Goal: Use online tool/utility: Use online tool/utility

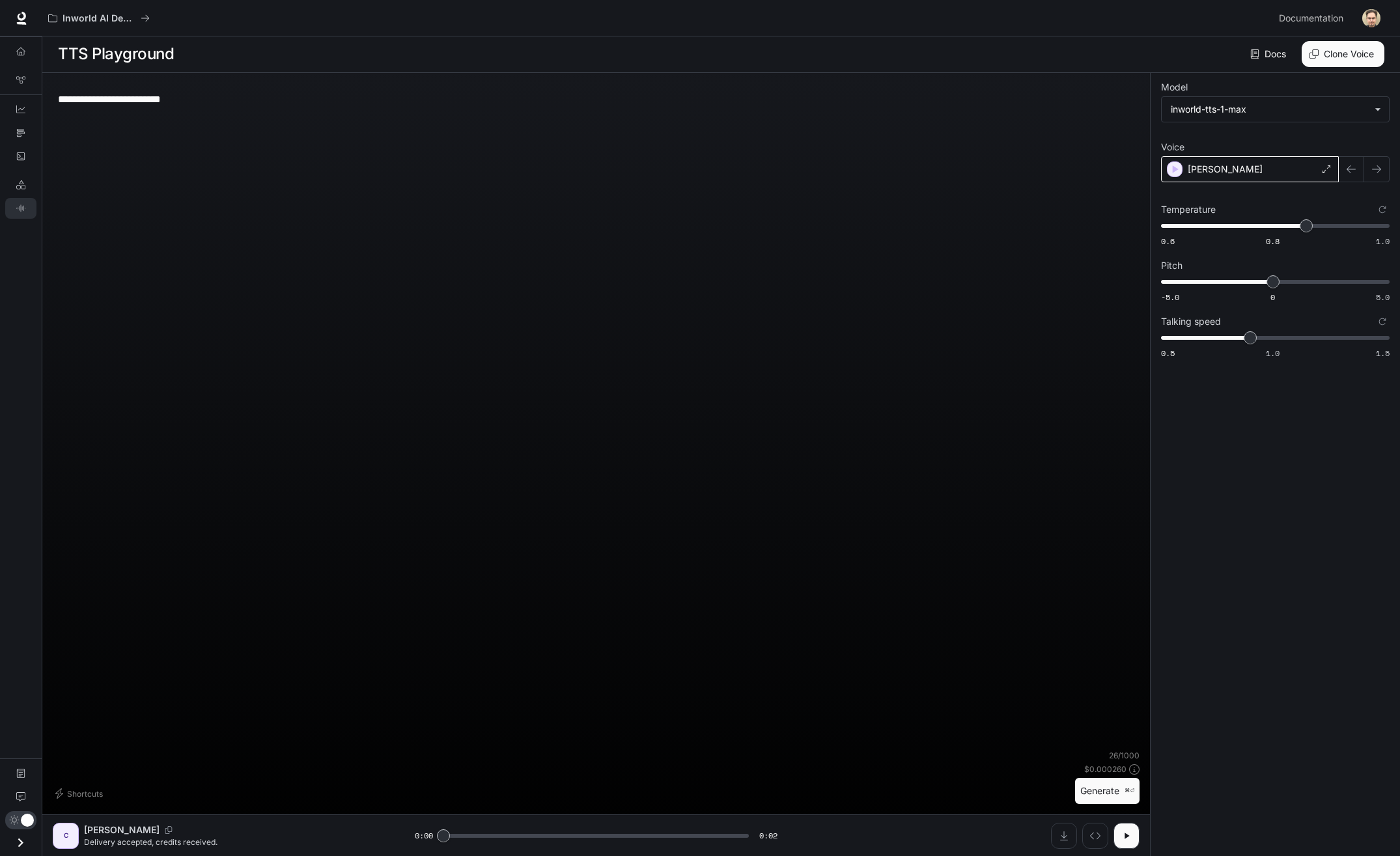
click at [1235, 170] on div "[PERSON_NAME]" at bounding box center [1249, 169] width 178 height 26
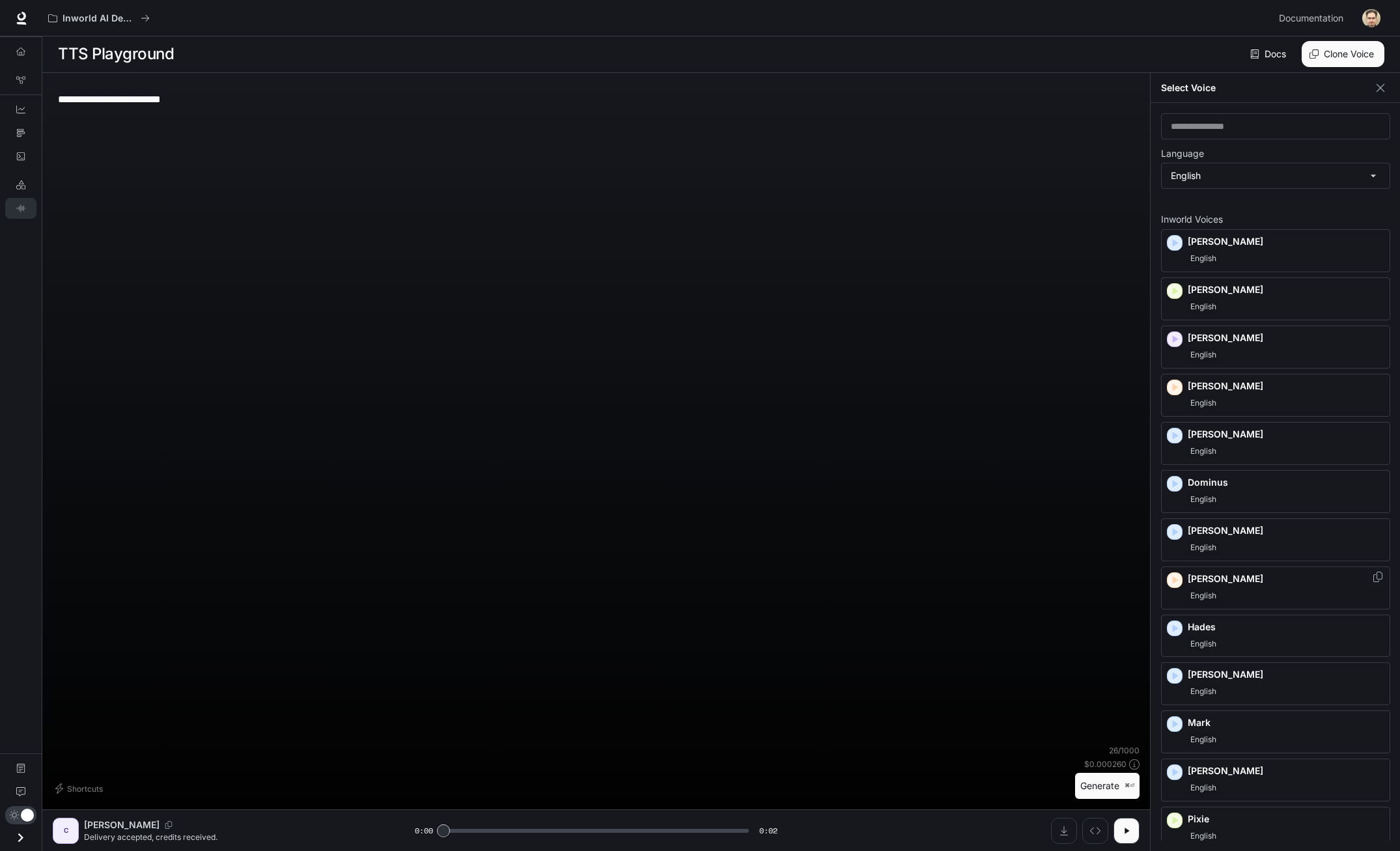
click at [1289, 597] on div "English" at bounding box center [1285, 595] width 196 height 15
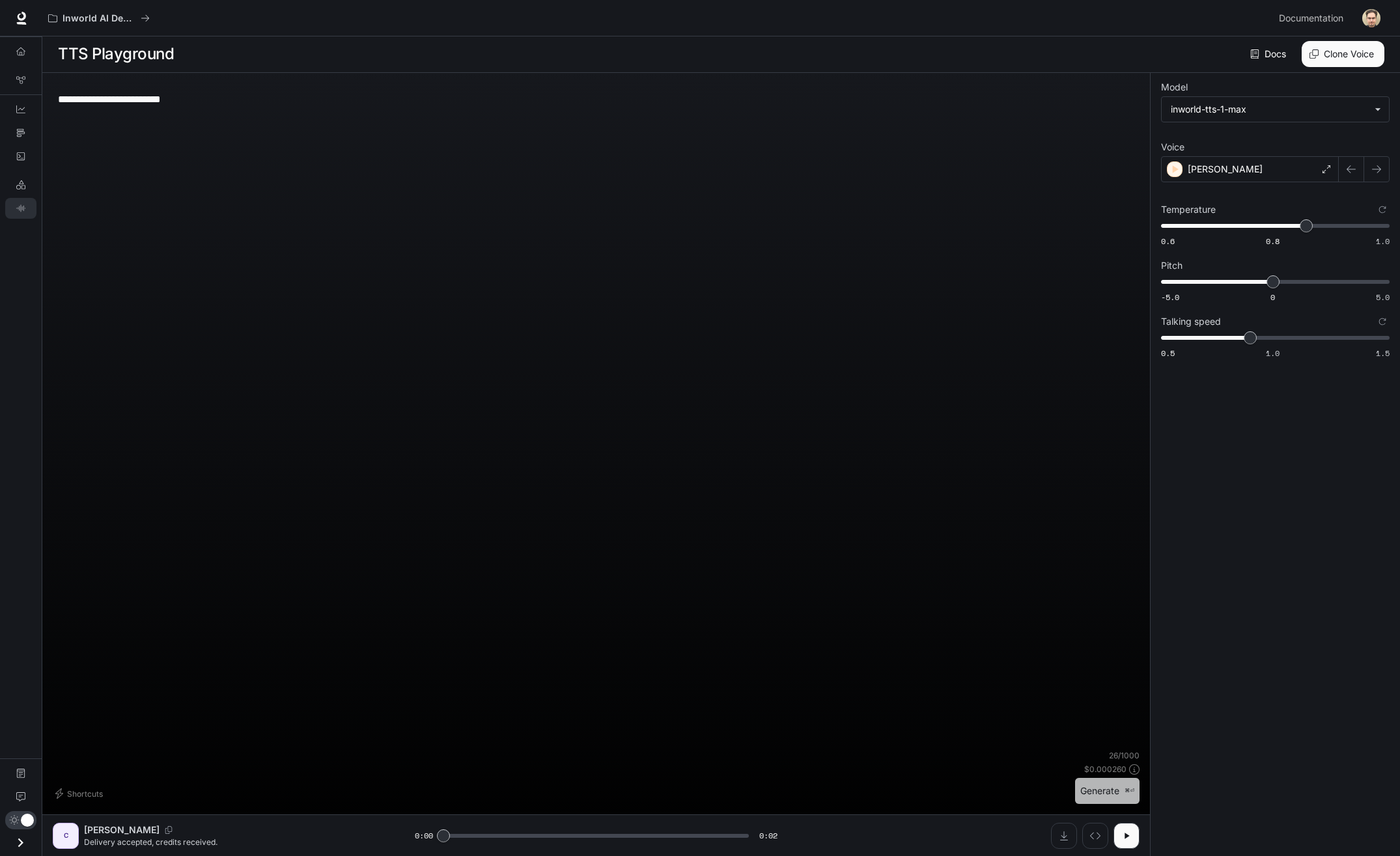
click at [1090, 791] on button "Generate ⌘⏎" at bounding box center [1107, 791] width 64 height 27
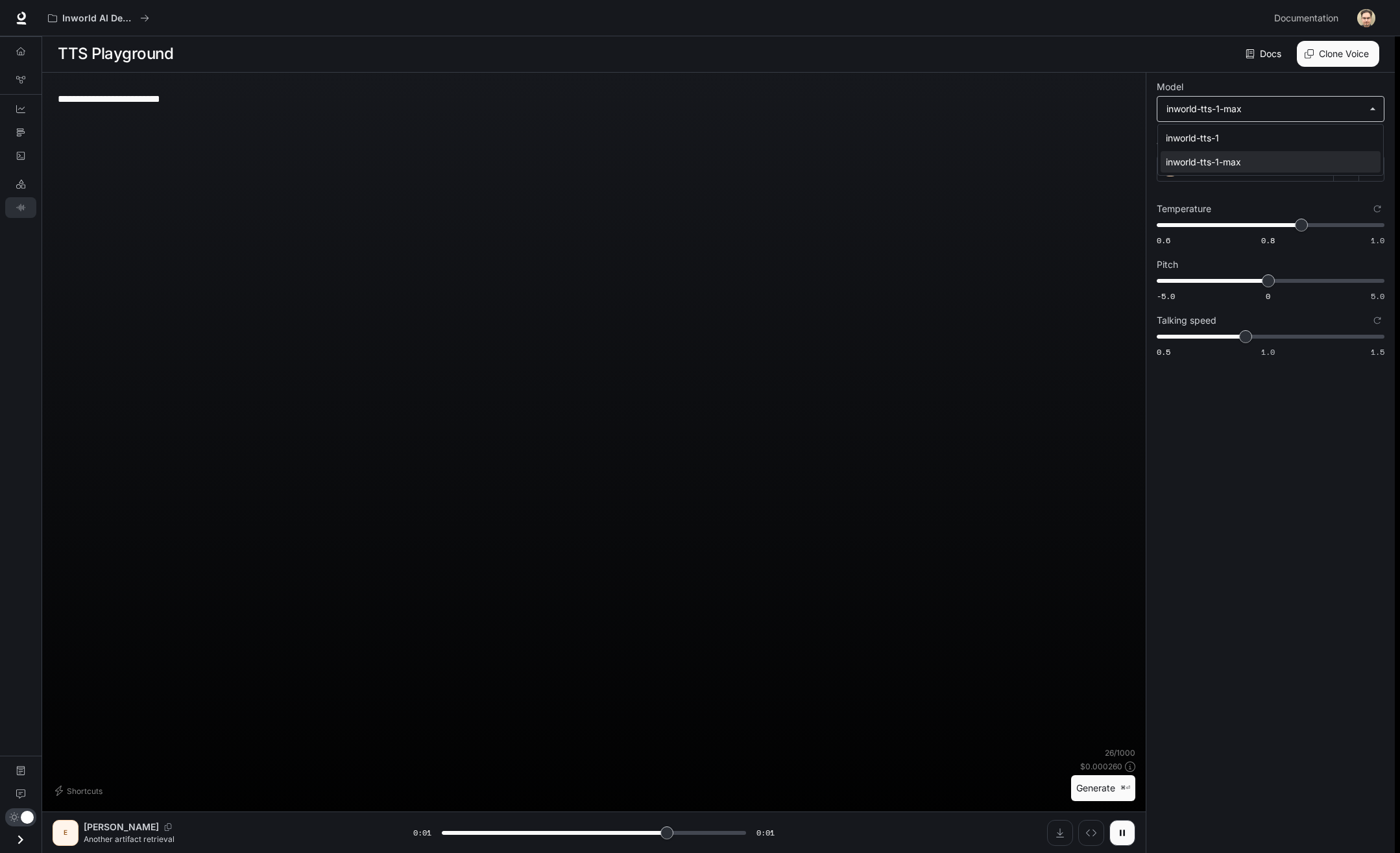
click at [1280, 114] on body "**********" at bounding box center [700, 425] width 1400 height 853
click at [1351, 315] on div at bounding box center [700, 426] width 1400 height 853
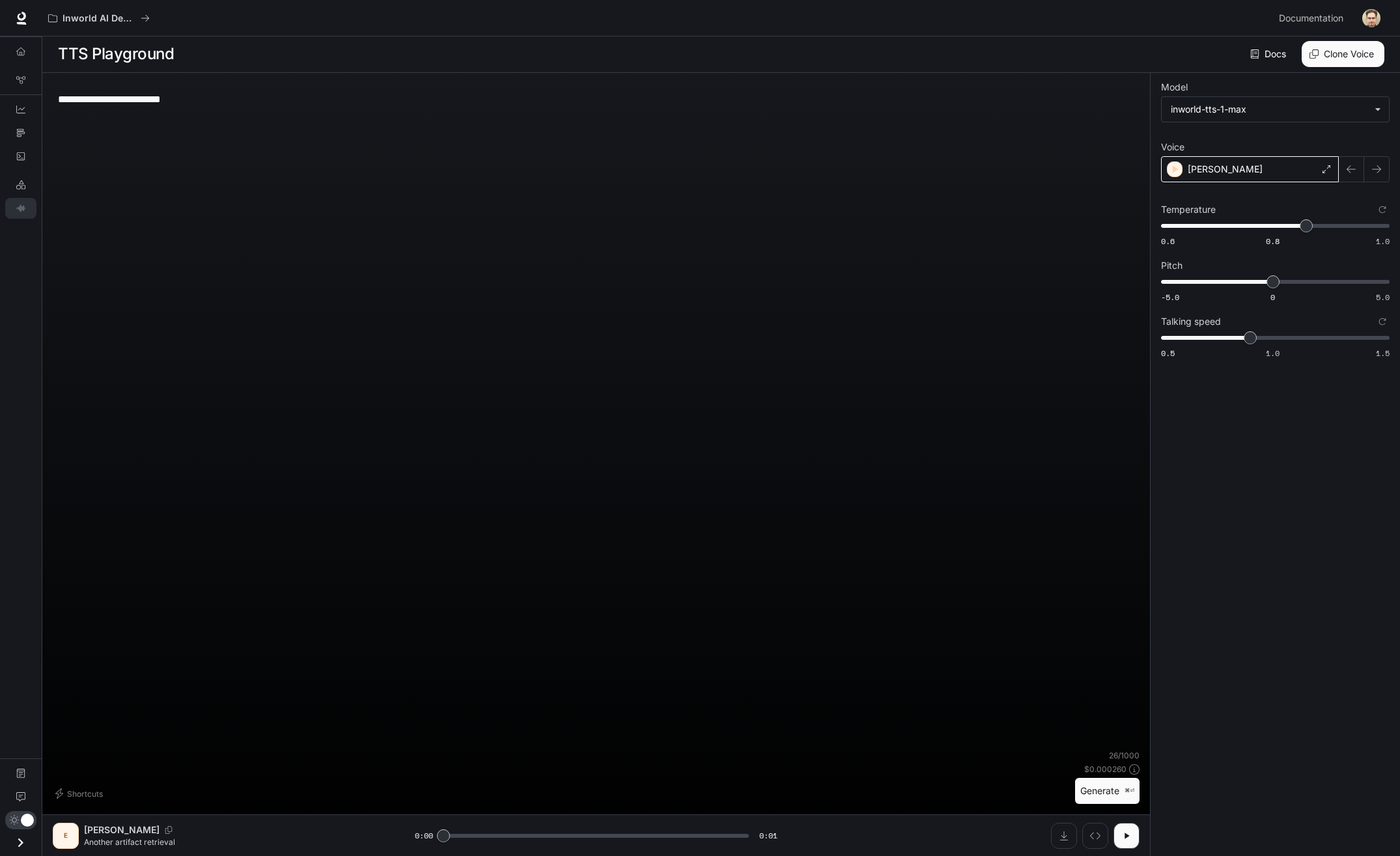
click at [1287, 176] on div "[PERSON_NAME]" at bounding box center [1249, 169] width 178 height 26
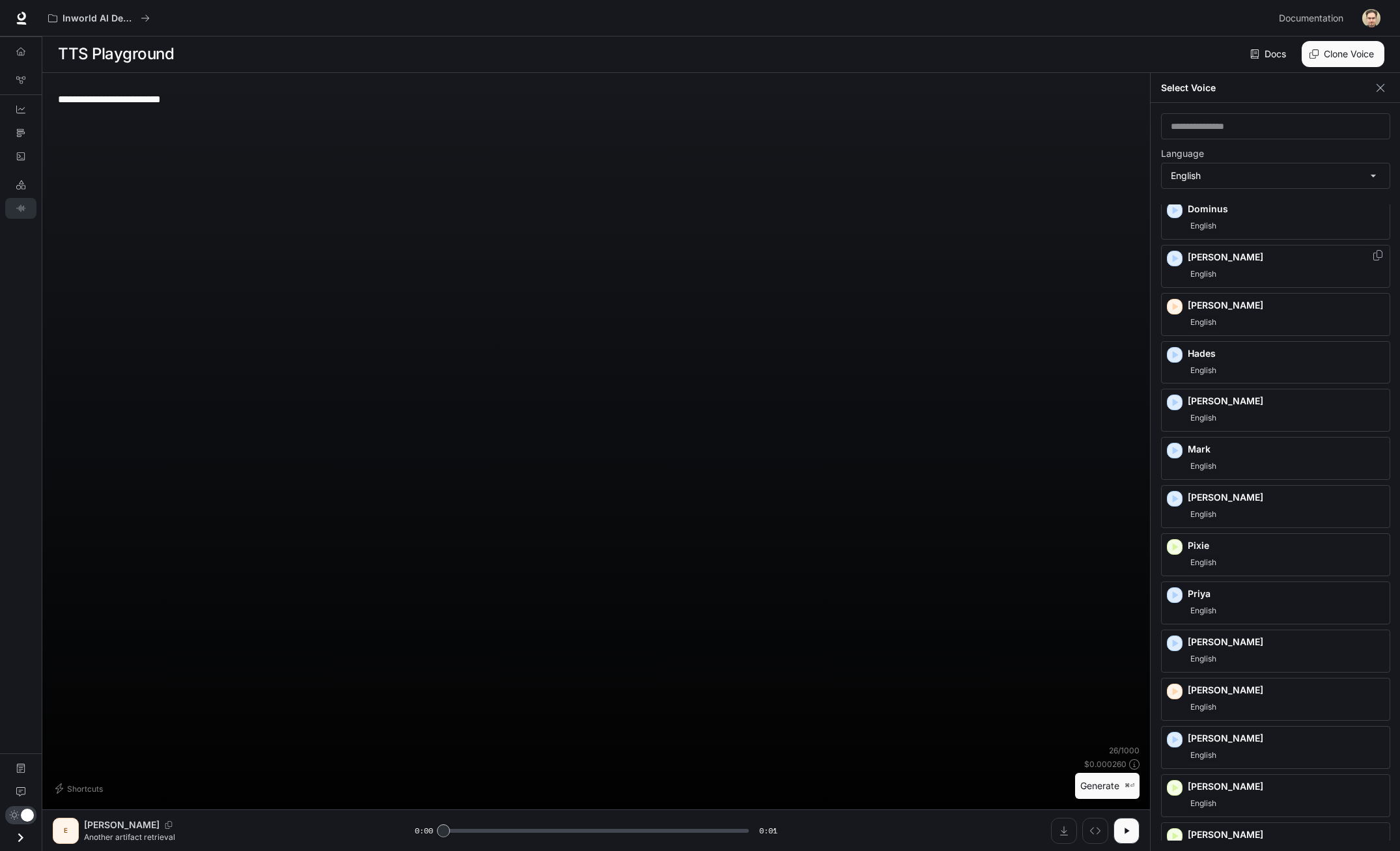
scroll to position [341, 0]
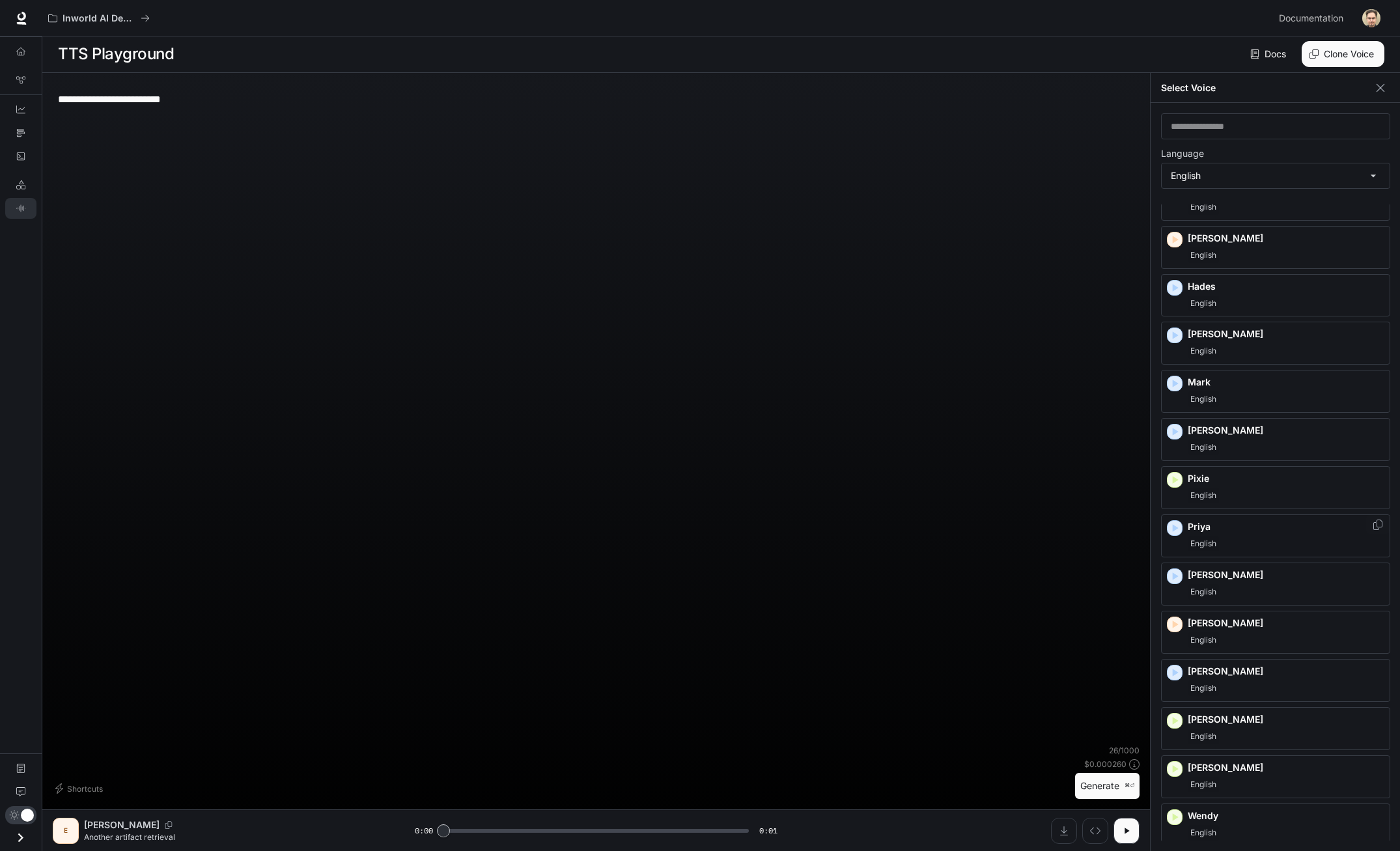
click at [1175, 531] on icon "button" at bounding box center [1174, 528] width 13 height 13
click at [1131, 797] on button "Generate ⌘⏎" at bounding box center [1107, 786] width 64 height 27
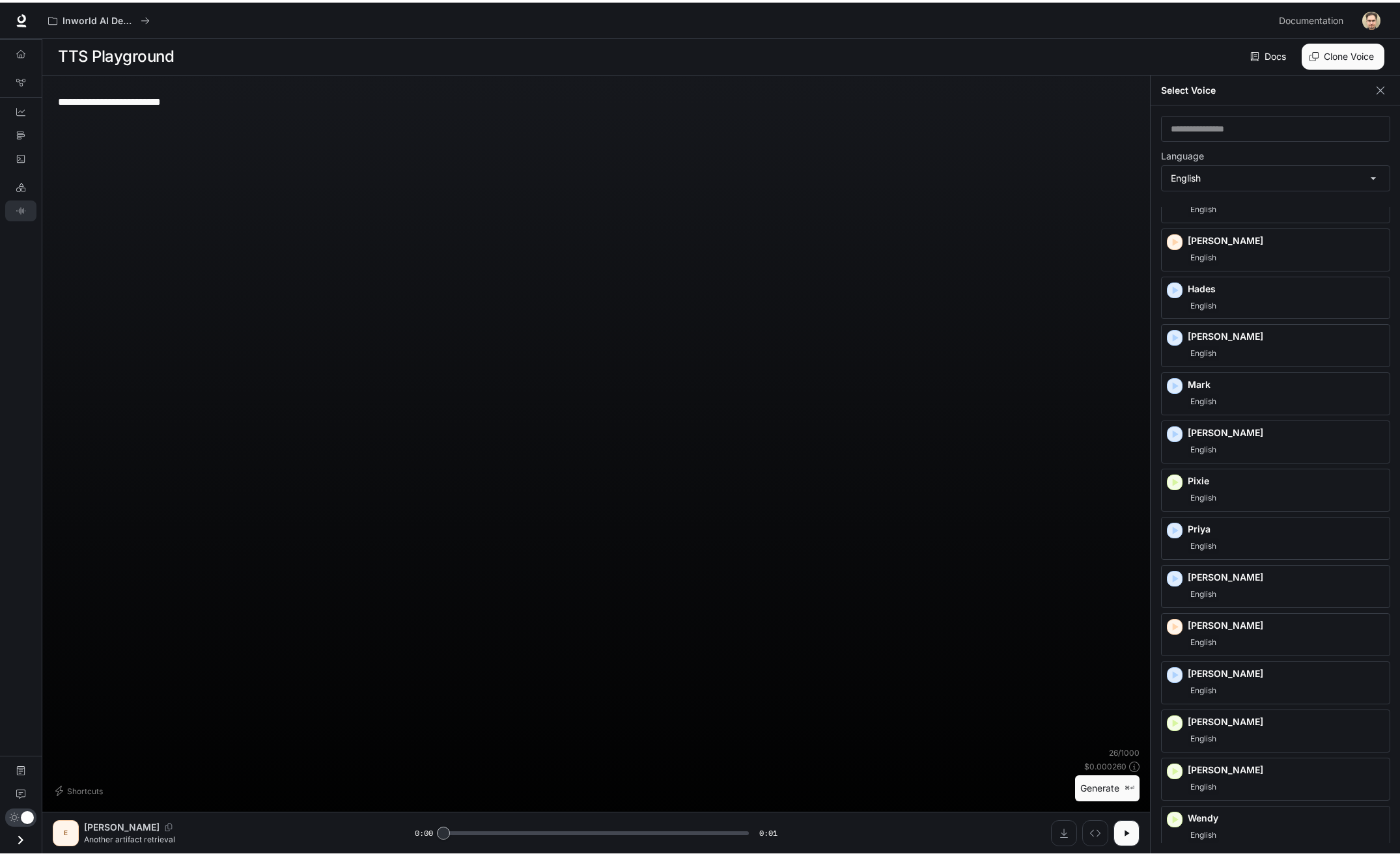
scroll to position [338, 0]
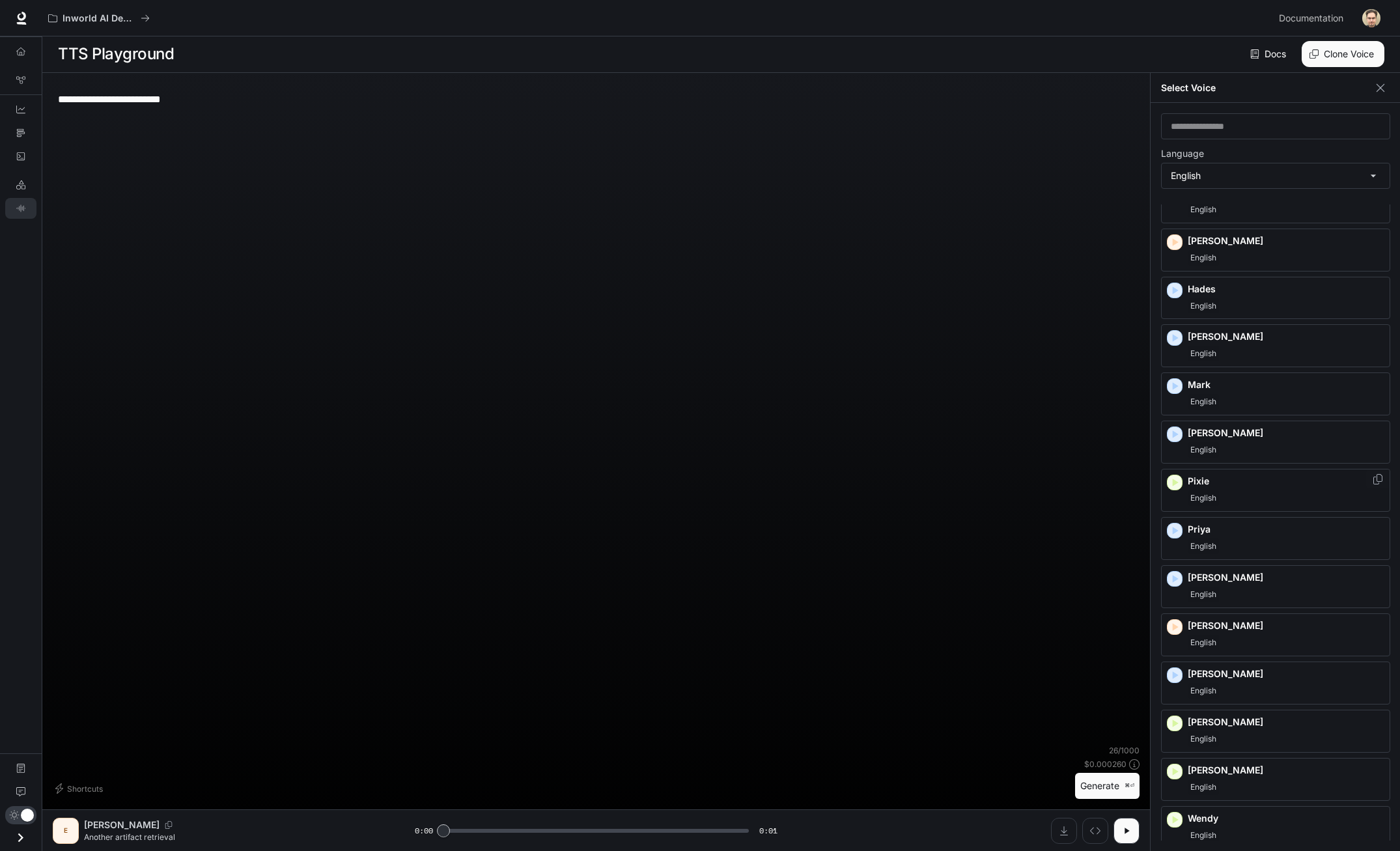
click at [1189, 485] on p "Pixie" at bounding box center [1285, 481] width 196 height 13
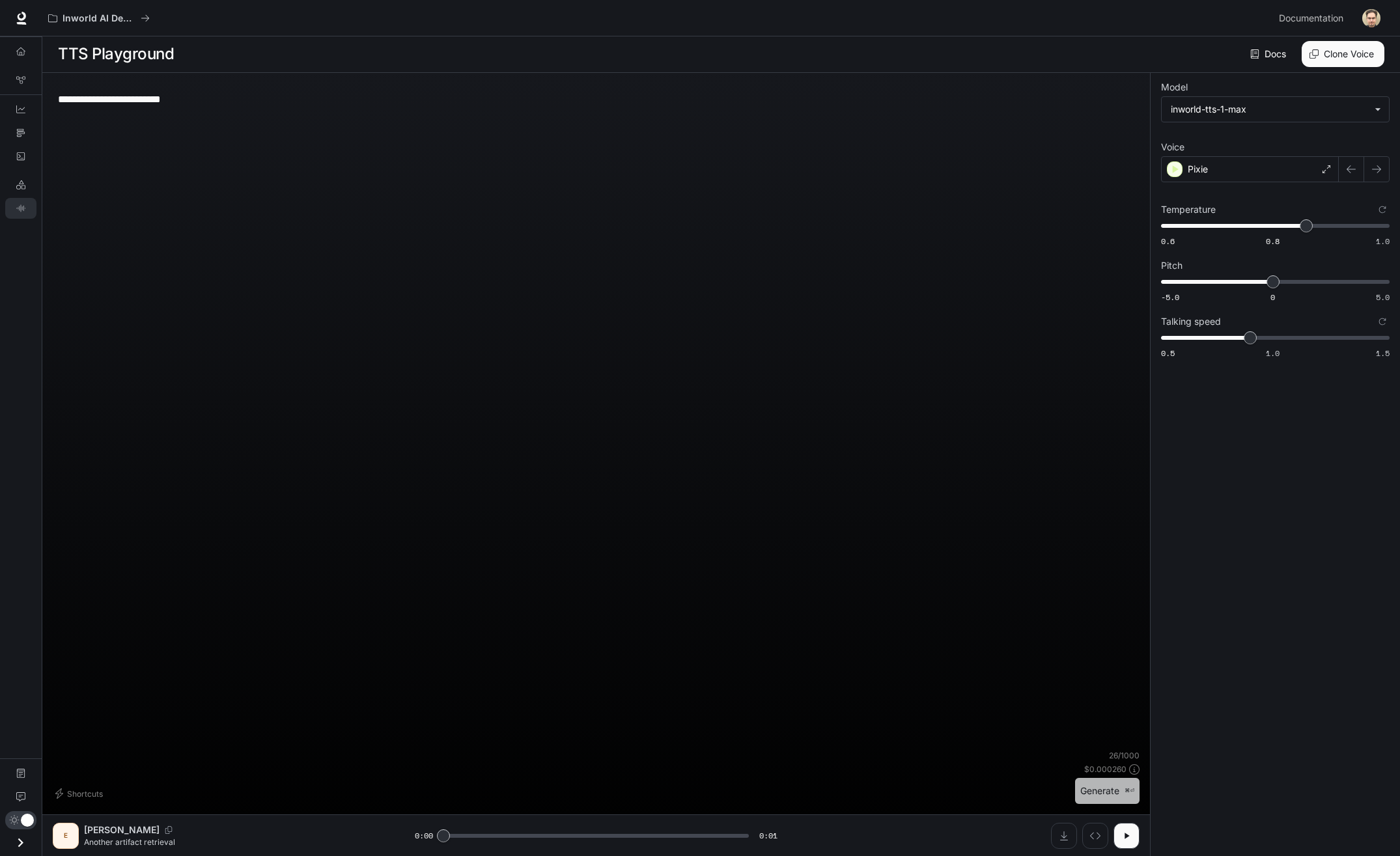
click at [1115, 797] on button "Generate ⌘⏎" at bounding box center [1107, 791] width 64 height 27
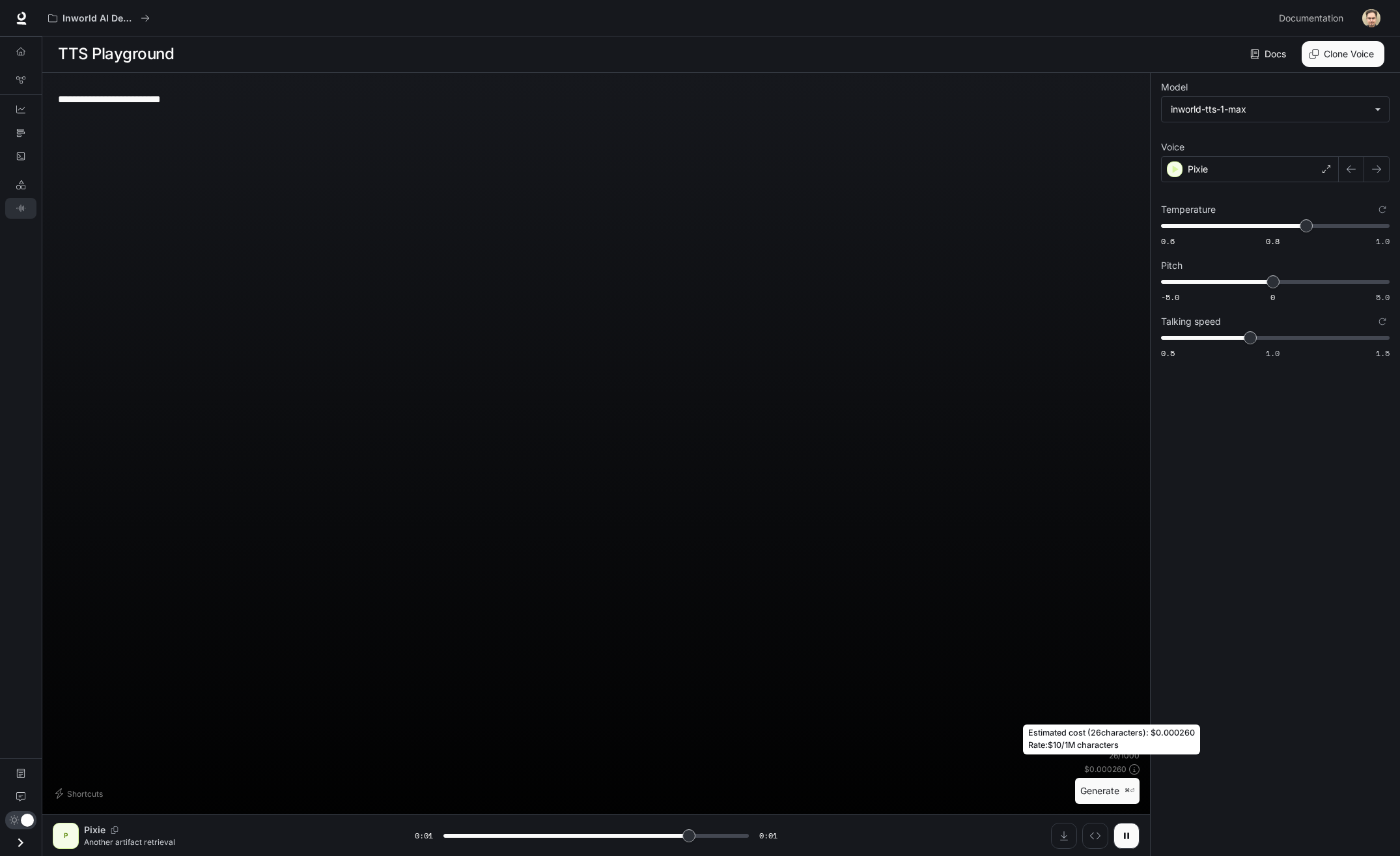
type input "*"
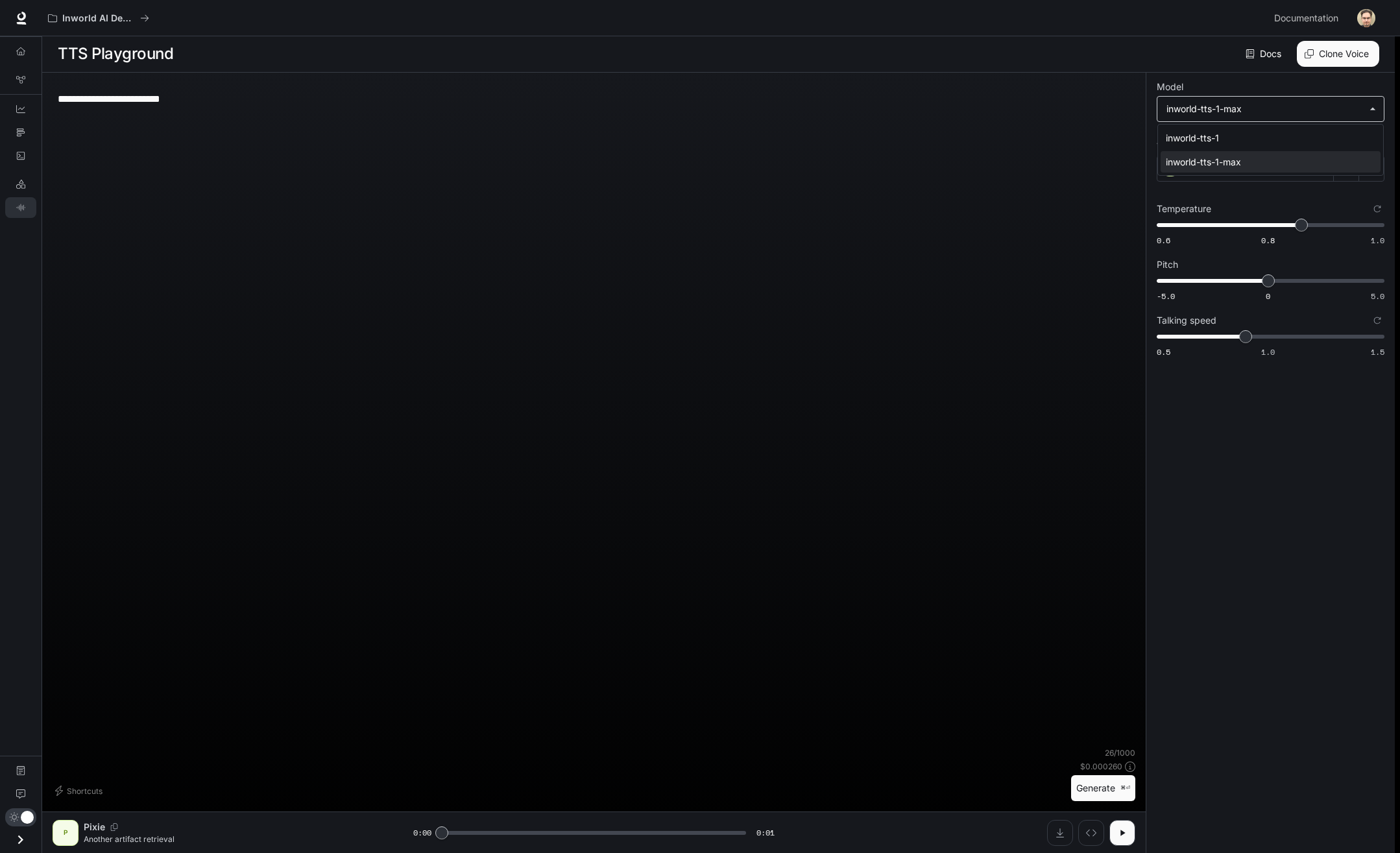
click at [1206, 117] on body "**********" at bounding box center [700, 425] width 1400 height 853
click at [1247, 422] on div at bounding box center [700, 426] width 1400 height 853
